Goal: Subscribe to service/newsletter

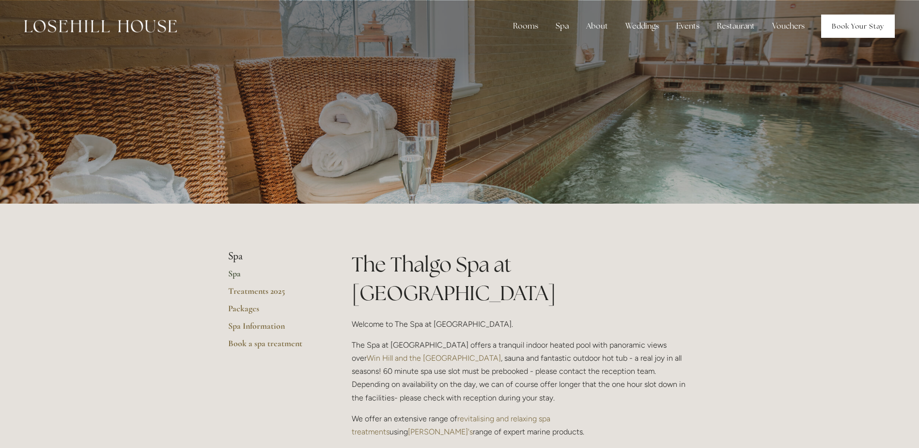
click at [844, 28] on link "Book Your Stay" at bounding box center [858, 26] width 74 height 23
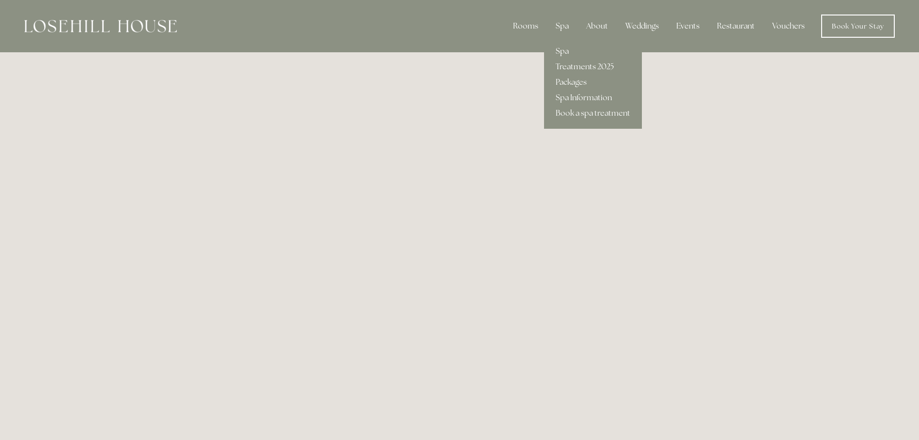
click at [562, 52] on link "Spa" at bounding box center [593, 52] width 98 height 16
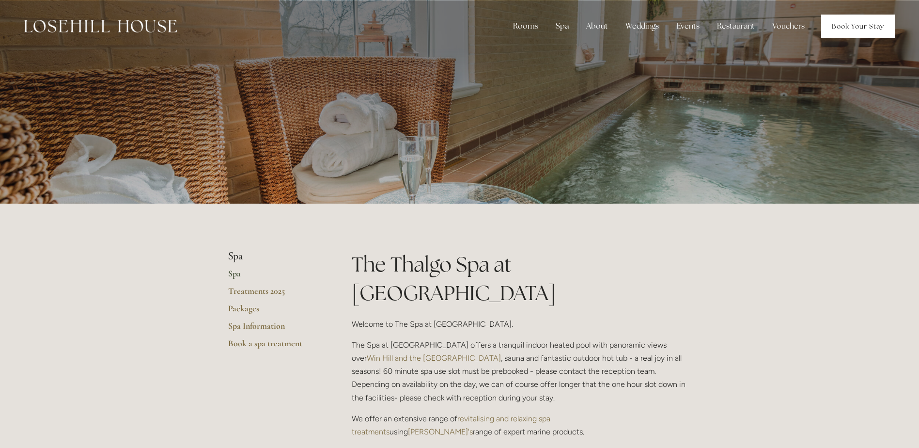
click at [856, 24] on link "Book Your Stay" at bounding box center [858, 26] width 74 height 23
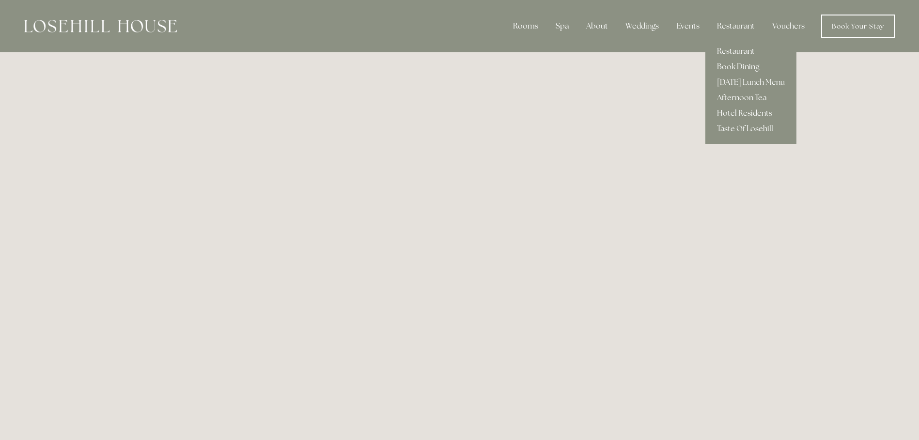
click at [741, 51] on link "Restaurant" at bounding box center [751, 52] width 91 height 16
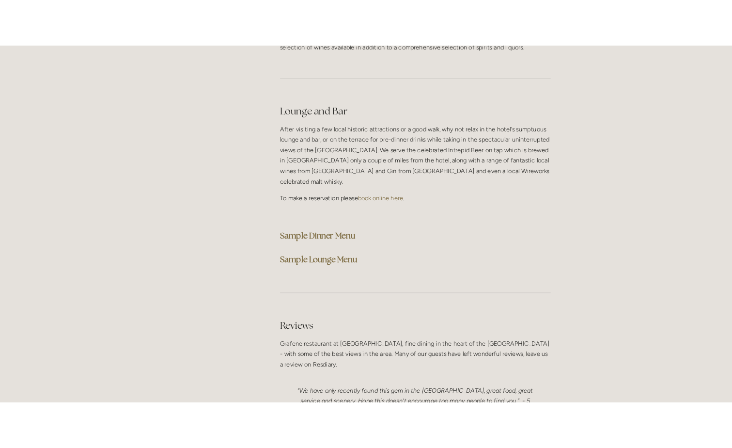
scroll to position [2423, 0]
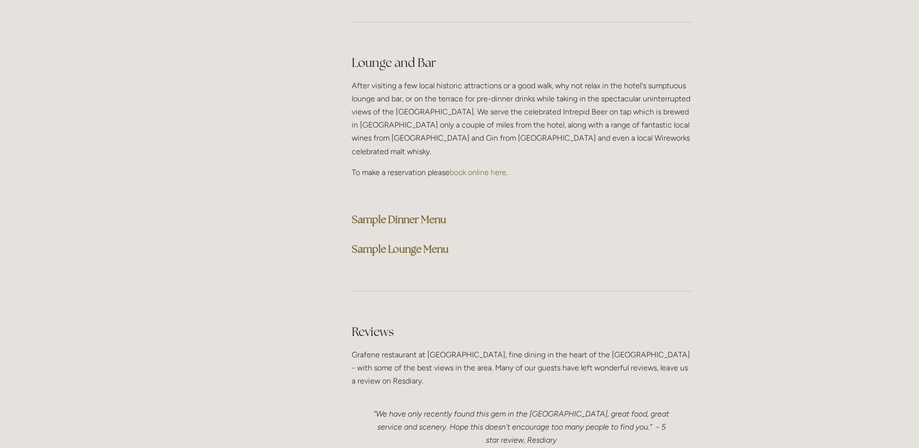
click at [430, 213] on strong "Sample Dinner Menu" at bounding box center [399, 219] width 94 height 13
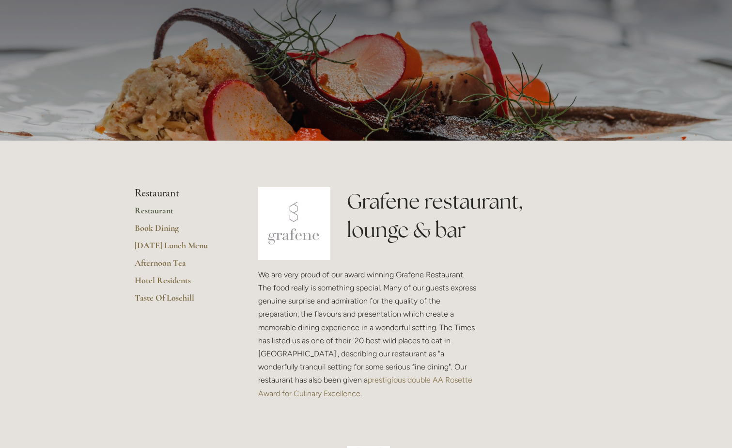
scroll to position [0, 0]
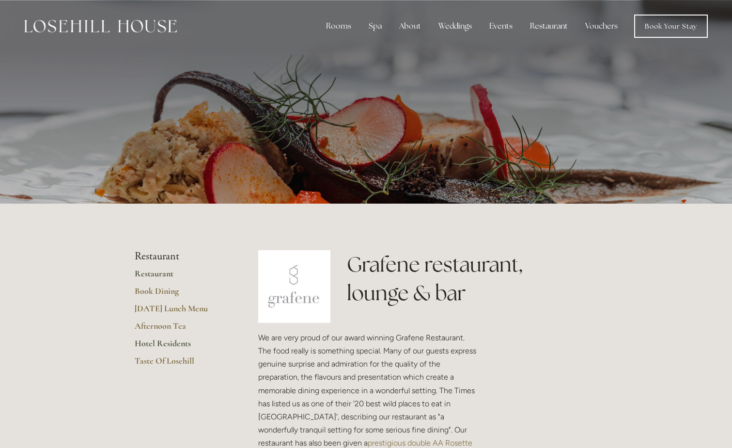
click at [167, 345] on link "Hotel Residents" at bounding box center [181, 346] width 93 height 17
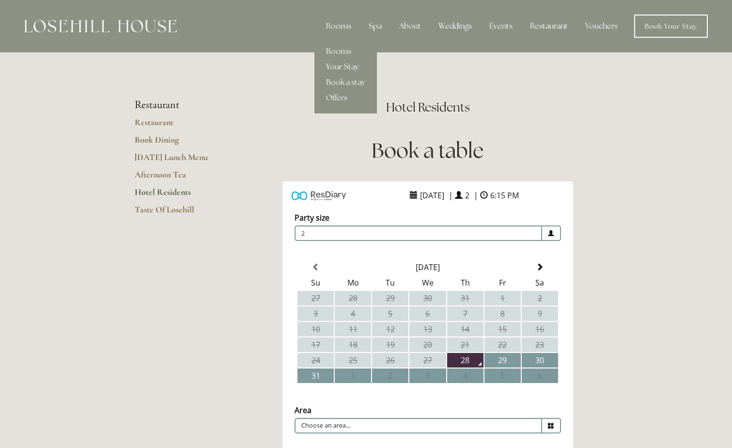
click at [338, 65] on link "Your Stay" at bounding box center [345, 67] width 63 height 16
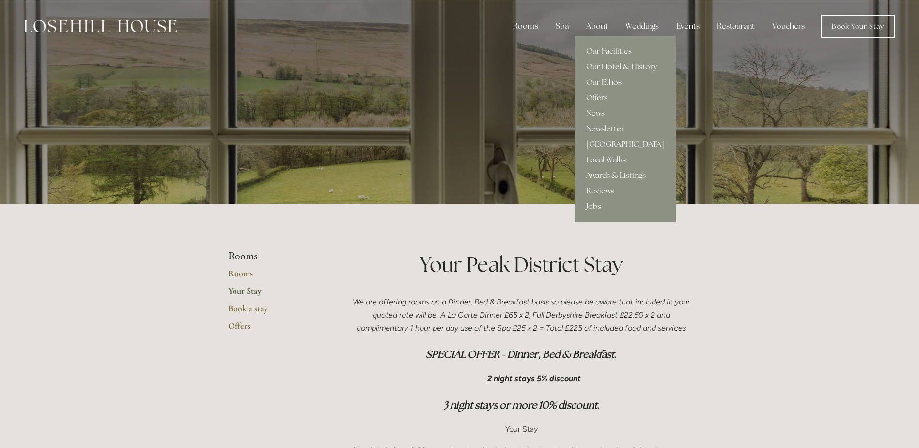
click at [608, 48] on link "Our Facilities" at bounding box center [625, 52] width 101 height 16
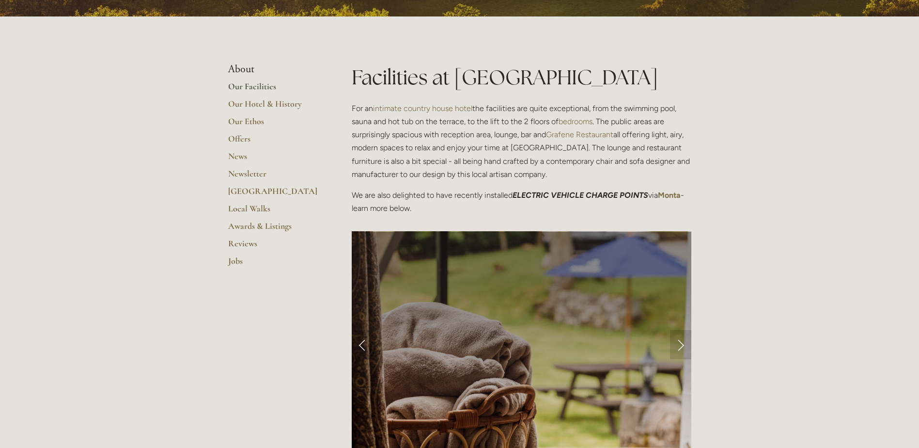
scroll to position [339, 0]
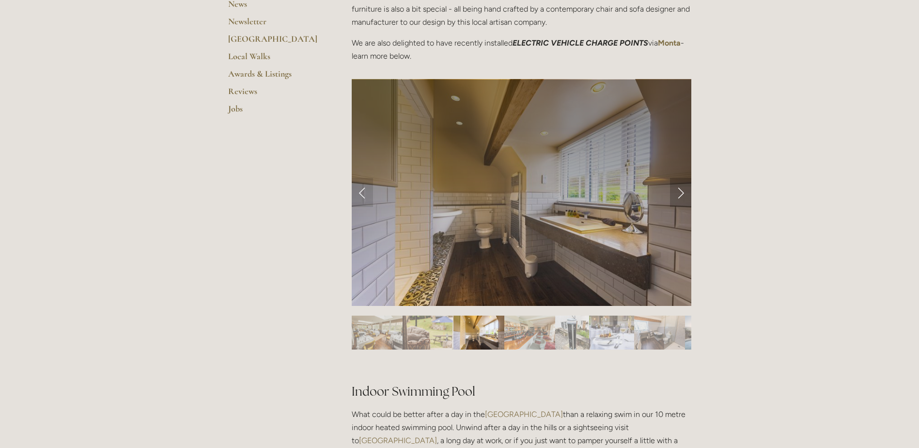
click at [685, 194] on link "Next Slide" at bounding box center [680, 192] width 21 height 29
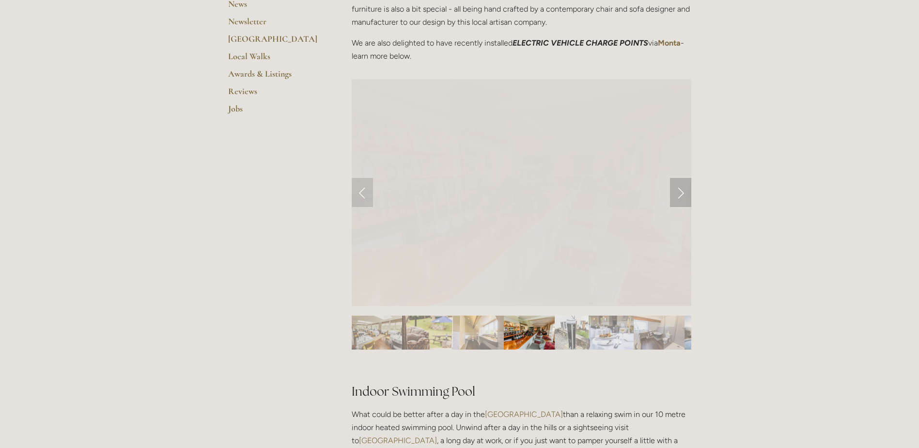
click at [685, 194] on link "Next Slide" at bounding box center [680, 192] width 21 height 29
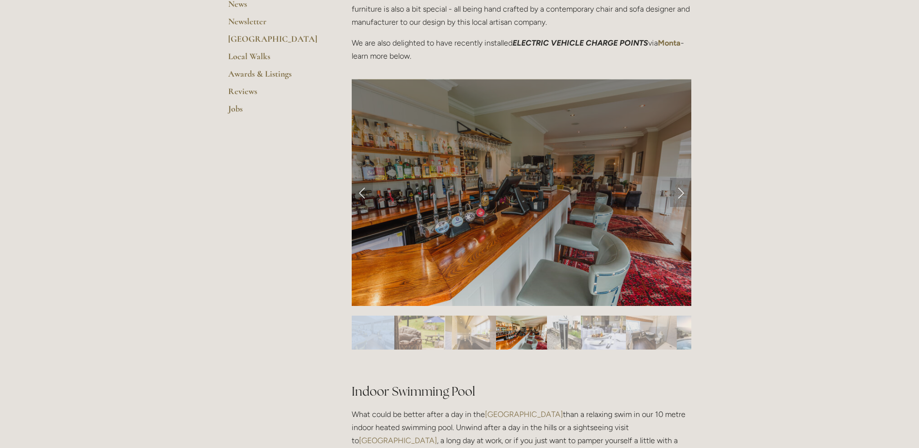
click at [685, 194] on link "Next Slide" at bounding box center [680, 192] width 21 height 29
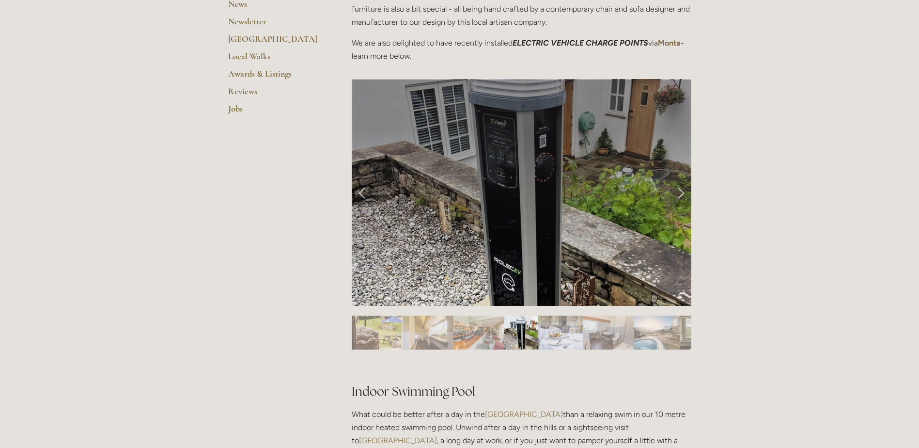
click at [685, 194] on link "Next Slide" at bounding box center [680, 192] width 21 height 29
click at [680, 189] on link "Next Slide" at bounding box center [680, 192] width 21 height 29
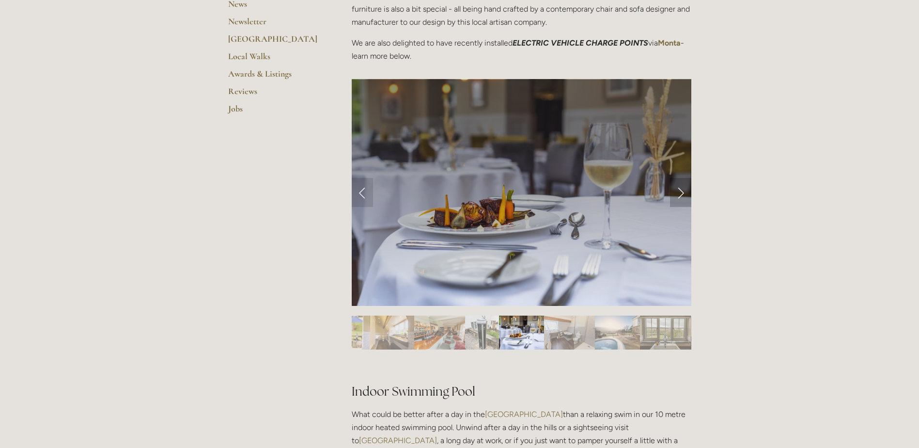
click at [680, 189] on link "Next Slide" at bounding box center [680, 192] width 21 height 29
click at [680, 192] on link "Next Slide" at bounding box center [680, 192] width 21 height 29
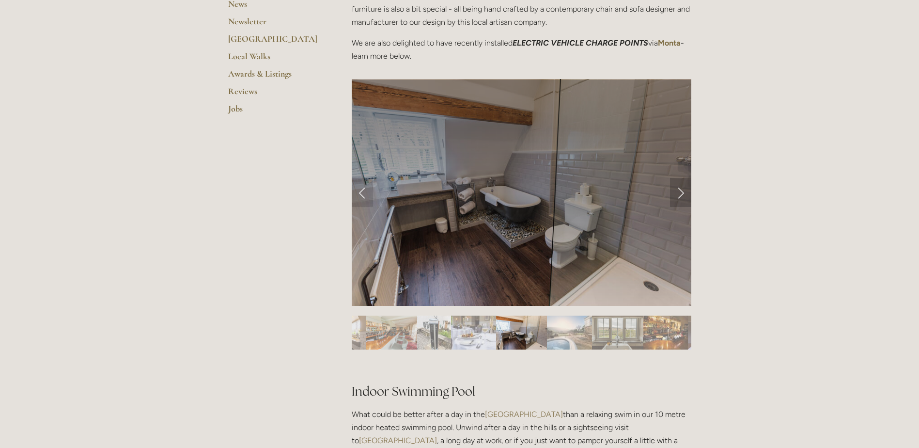
click at [684, 198] on link "Next Slide" at bounding box center [680, 192] width 21 height 29
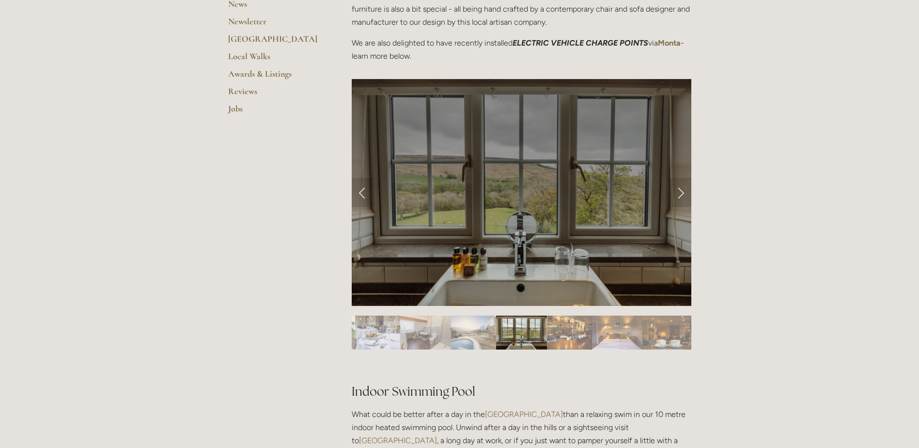
click at [567, 336] on img "Slide 10" at bounding box center [569, 332] width 45 height 34
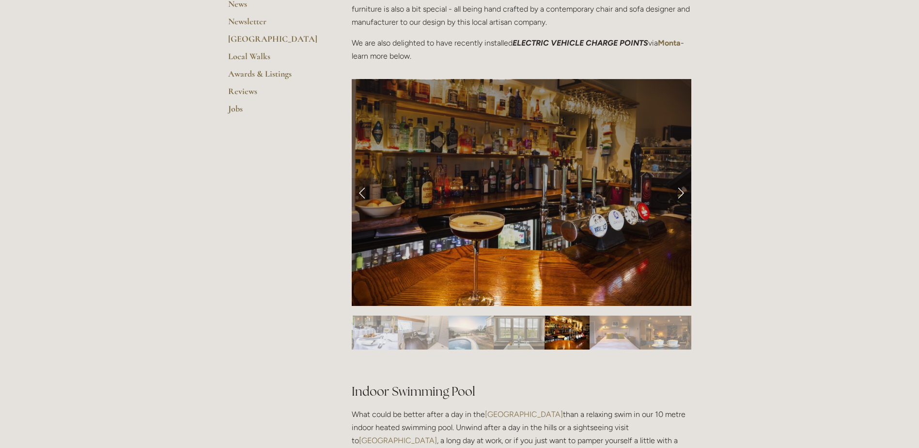
click at [625, 336] on img "Slide 11" at bounding box center [615, 332] width 51 height 34
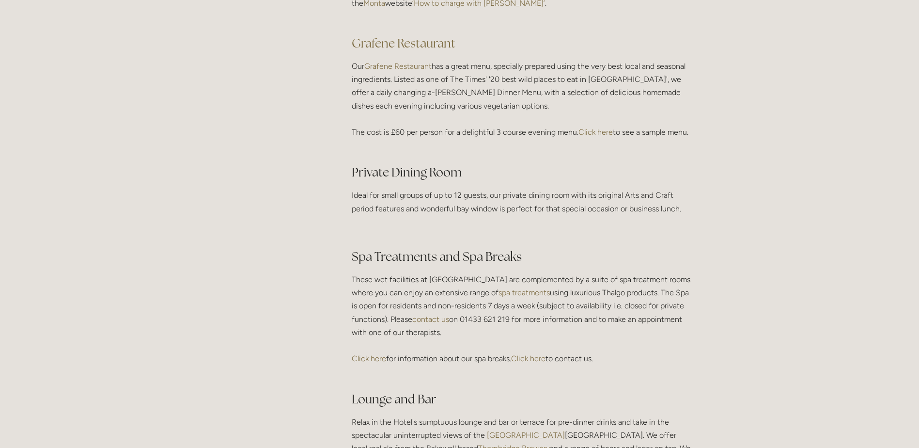
scroll to position [1551, 0]
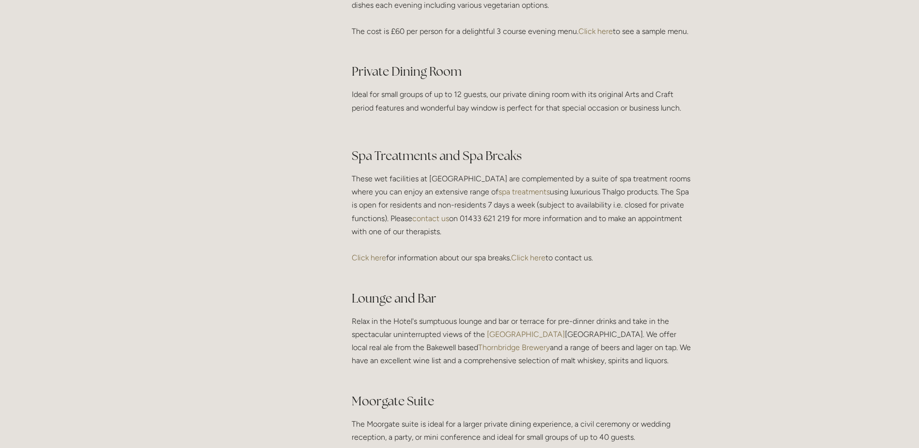
click at [535, 196] on link "spa treatments" at bounding box center [524, 191] width 51 height 9
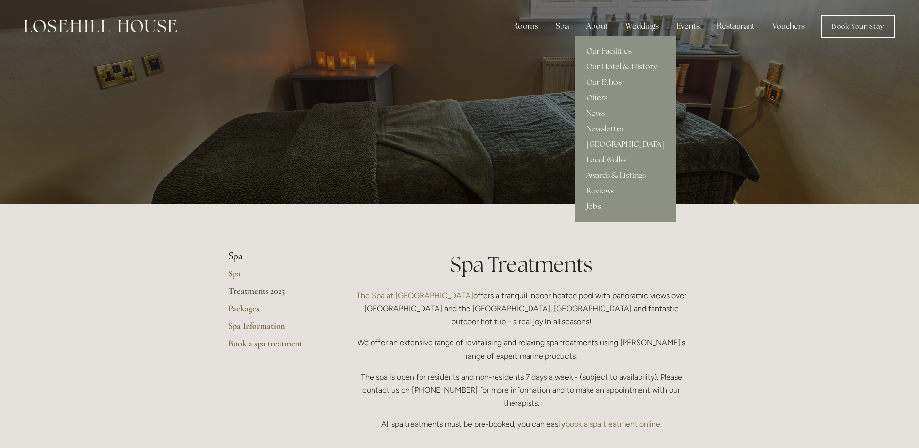
click at [597, 96] on link "Offers" at bounding box center [625, 98] width 101 height 16
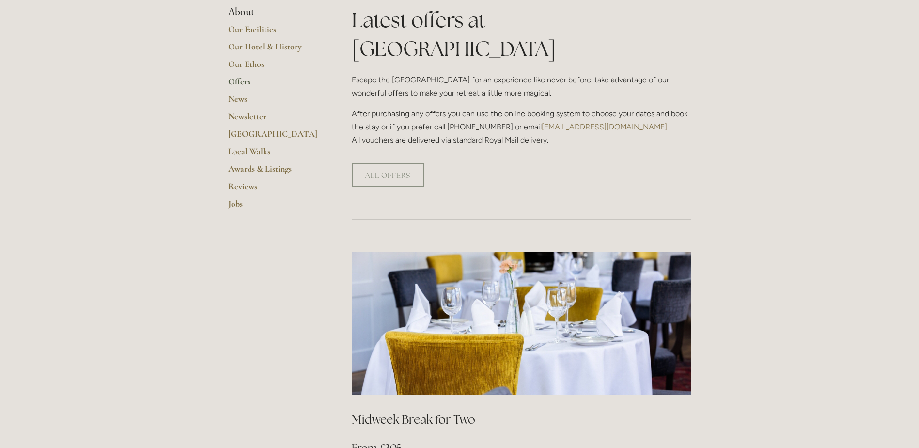
scroll to position [145, 0]
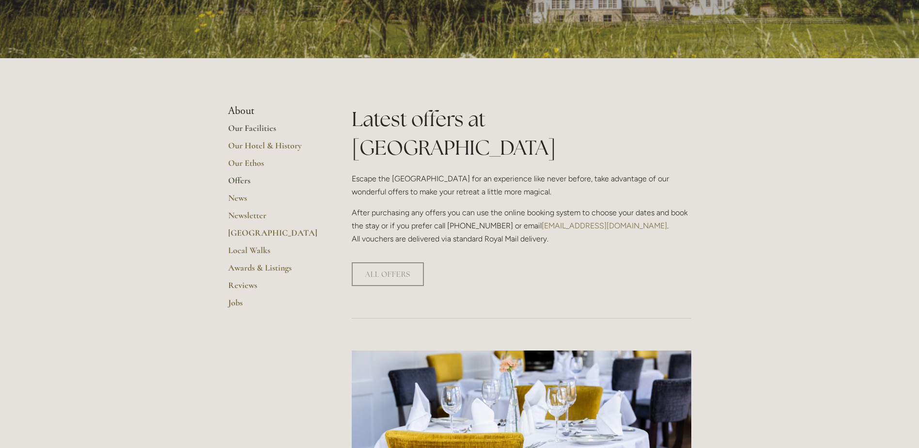
click at [271, 127] on link "Our Facilities" at bounding box center [274, 131] width 93 height 17
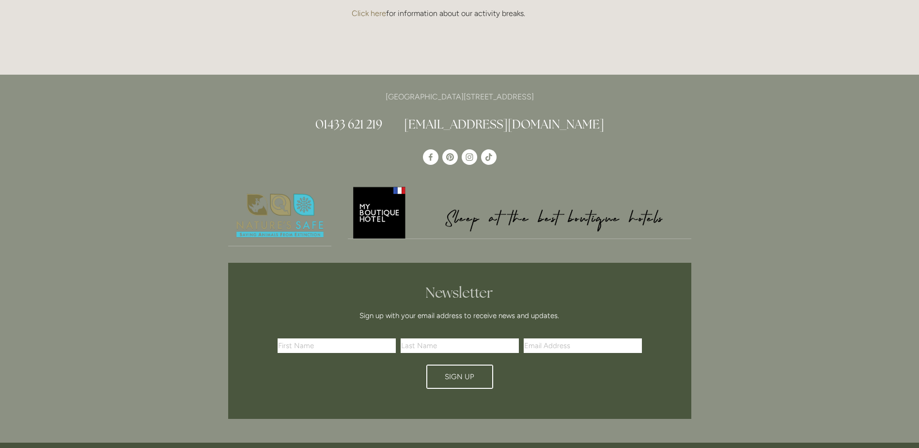
scroll to position [2244, 0]
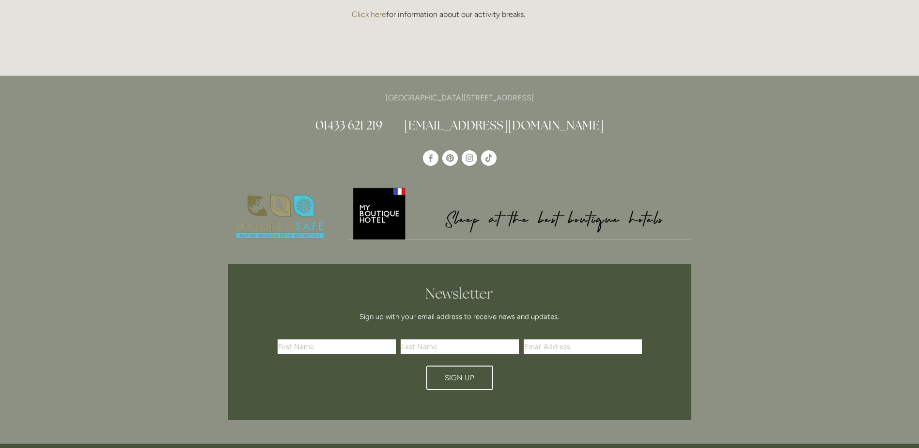
drag, startPoint x: 539, startPoint y: 84, endPoint x: 567, endPoint y: 84, distance: 28.1
click at [567, 91] on p "[GEOGRAPHIC_DATA][STREET_ADDRESS]" at bounding box center [459, 97] width 463 height 13
copy p "S33 6AF"
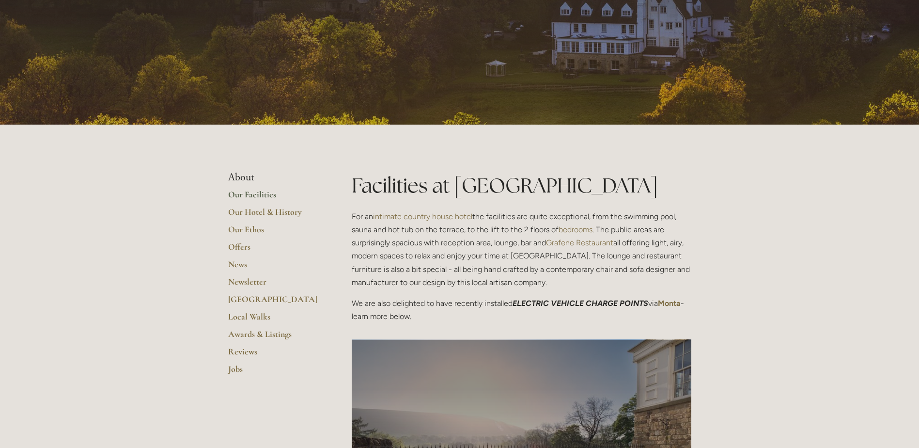
scroll to position [0, 0]
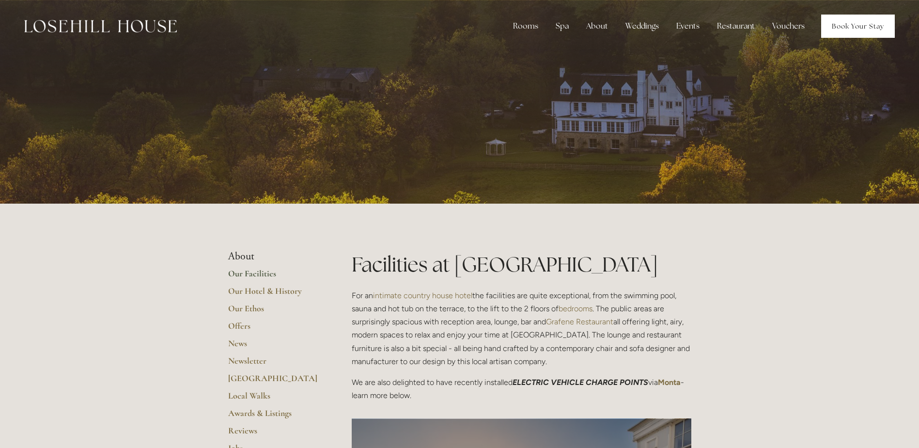
click at [875, 30] on link "Book Your Stay" at bounding box center [858, 26] width 74 height 23
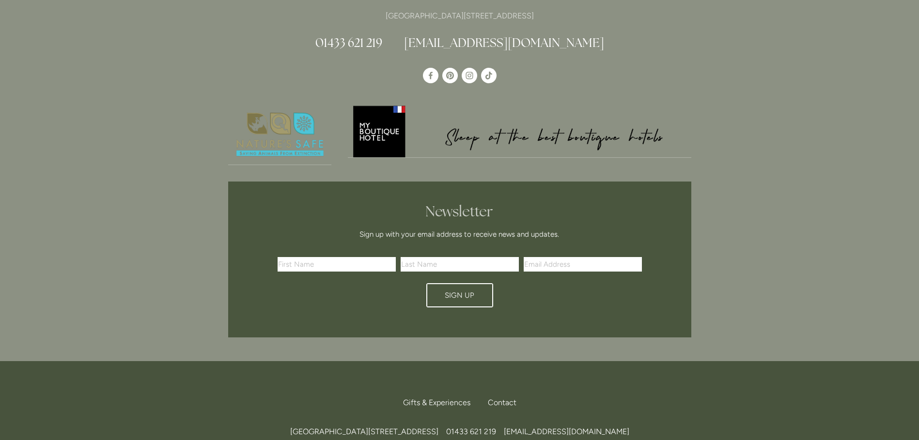
scroll to position [2242, 0]
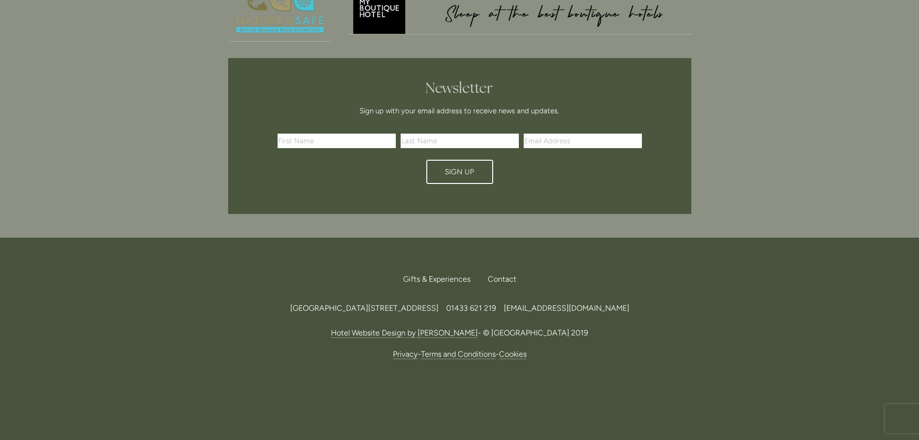
click at [323, 142] on input "text" at bounding box center [337, 141] width 118 height 15
type input "[PERSON_NAME]"
type input "[PERSON_NAME][EMAIL_ADDRESS][PERSON_NAME][DOMAIN_NAME]"
type input "[PERSON_NAME]"
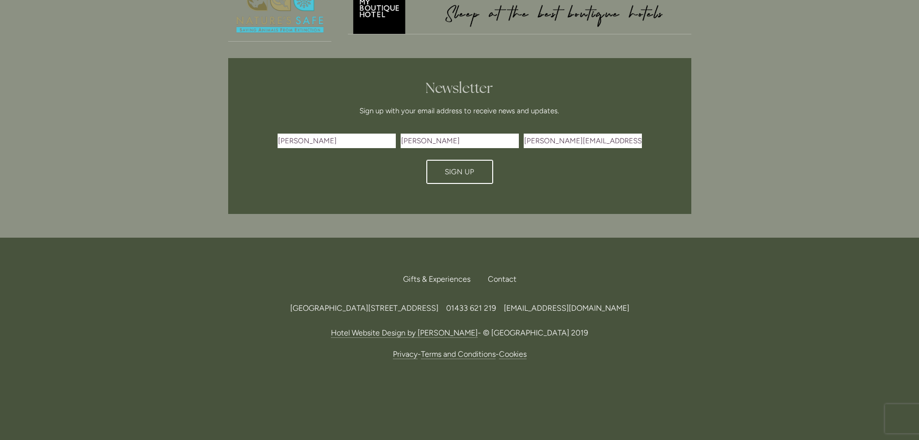
click at [547, 141] on input "[PERSON_NAME][EMAIL_ADDRESS][PERSON_NAME][DOMAIN_NAME]" at bounding box center [583, 141] width 118 height 15
drag, startPoint x: 611, startPoint y: 142, endPoint x: 506, endPoint y: 128, distance: 105.1
click at [506, 128] on div "First Name [PERSON_NAME] Last Name [PERSON_NAME] Email Address [PERSON_NAME][EM…" at bounding box center [460, 159] width 421 height 68
type input "[DOMAIN_NAME]"
drag, startPoint x: 518, startPoint y: 133, endPoint x: 506, endPoint y: 133, distance: 11.2
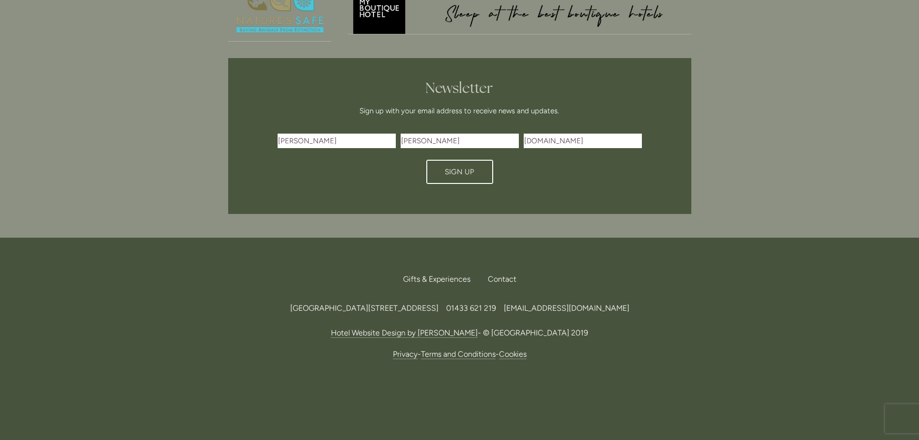
click at [506, 133] on div "First Name [PERSON_NAME] Last Name [PERSON_NAME] Email Address [DOMAIN_NAME]" at bounding box center [459, 141] width 367 height 20
click at [590, 141] on input "Email Address" at bounding box center [583, 141] width 118 height 15
type input "[EMAIL_ADDRESS][DOMAIN_NAME]"
click at [441, 169] on button "Sign Up" at bounding box center [459, 172] width 67 height 24
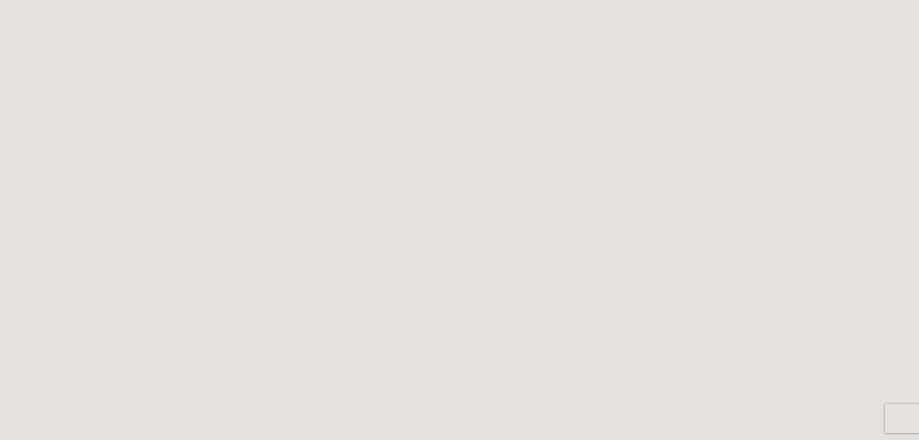
scroll to position [0, 0]
